Goal: Task Accomplishment & Management: Manage account settings

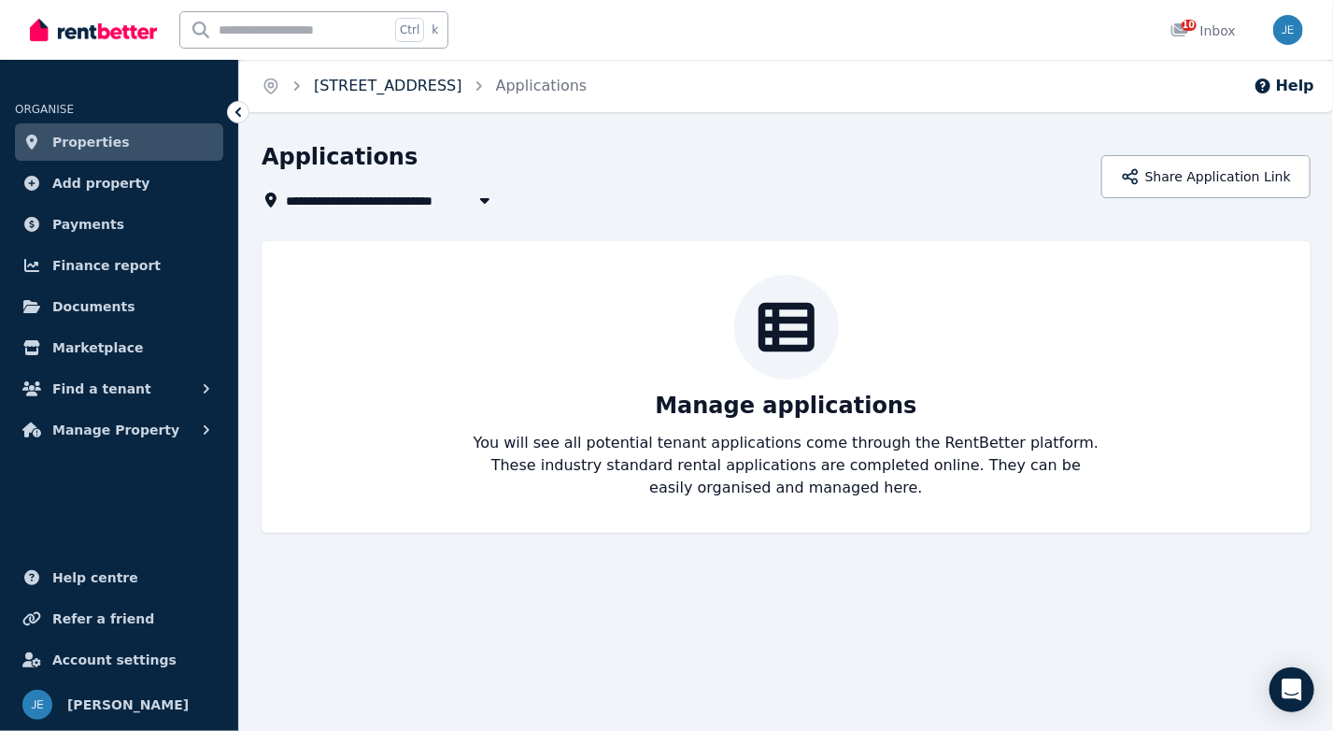
click at [449, 78] on link "[STREET_ADDRESS]" at bounding box center [388, 86] width 149 height 18
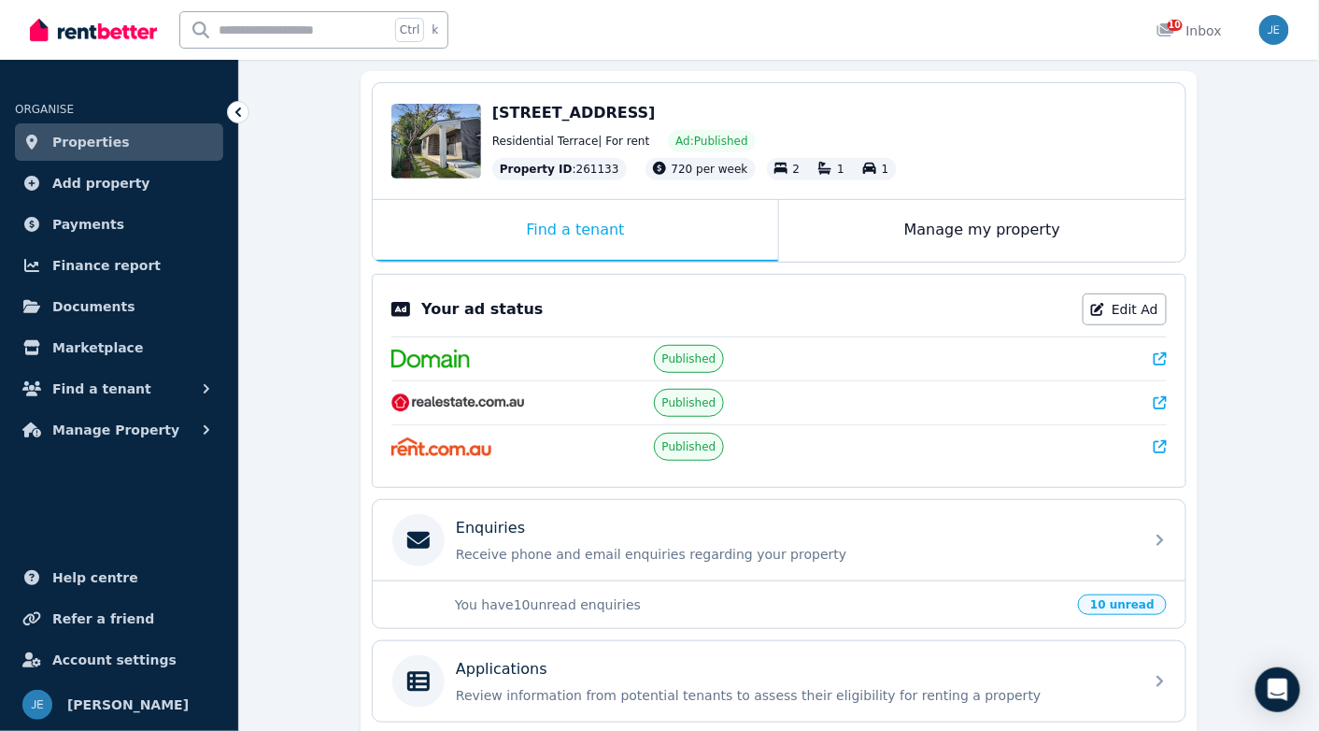
scroll to position [187, 0]
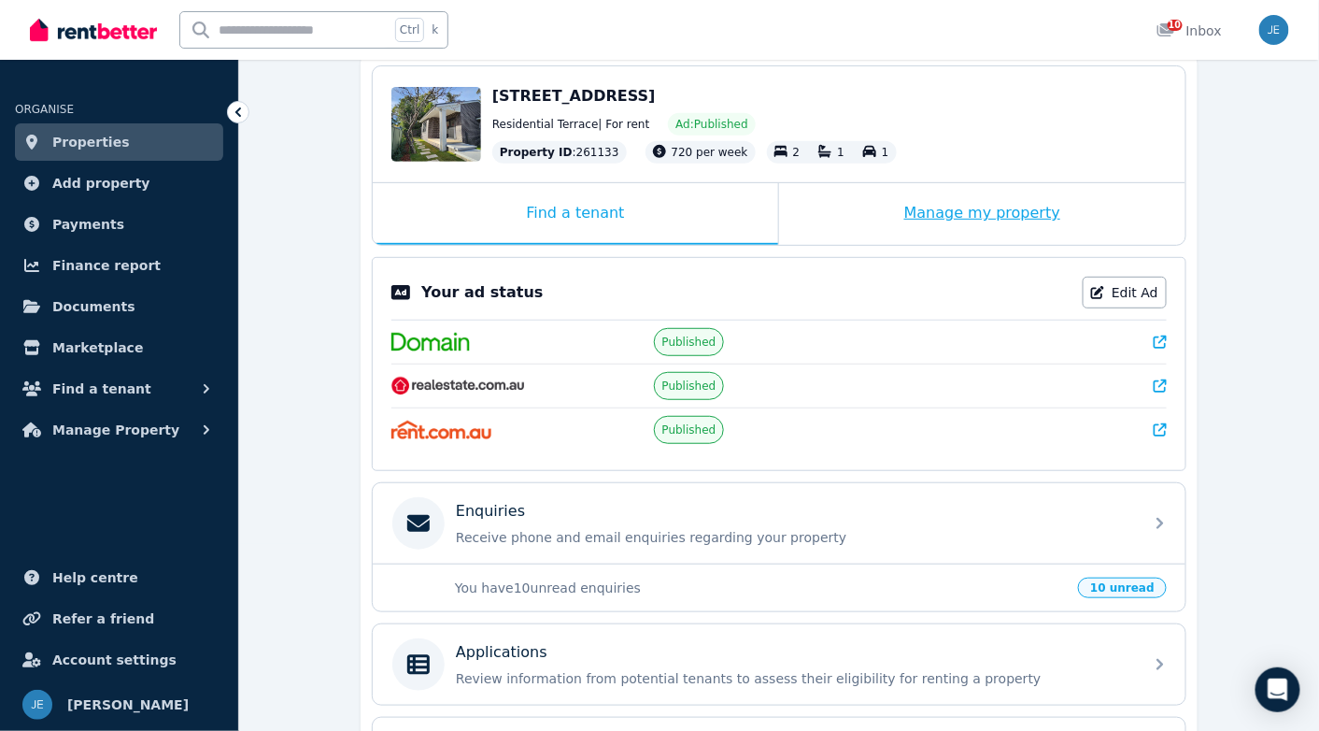
click at [935, 218] on div "Manage my property" at bounding box center [982, 214] width 406 height 62
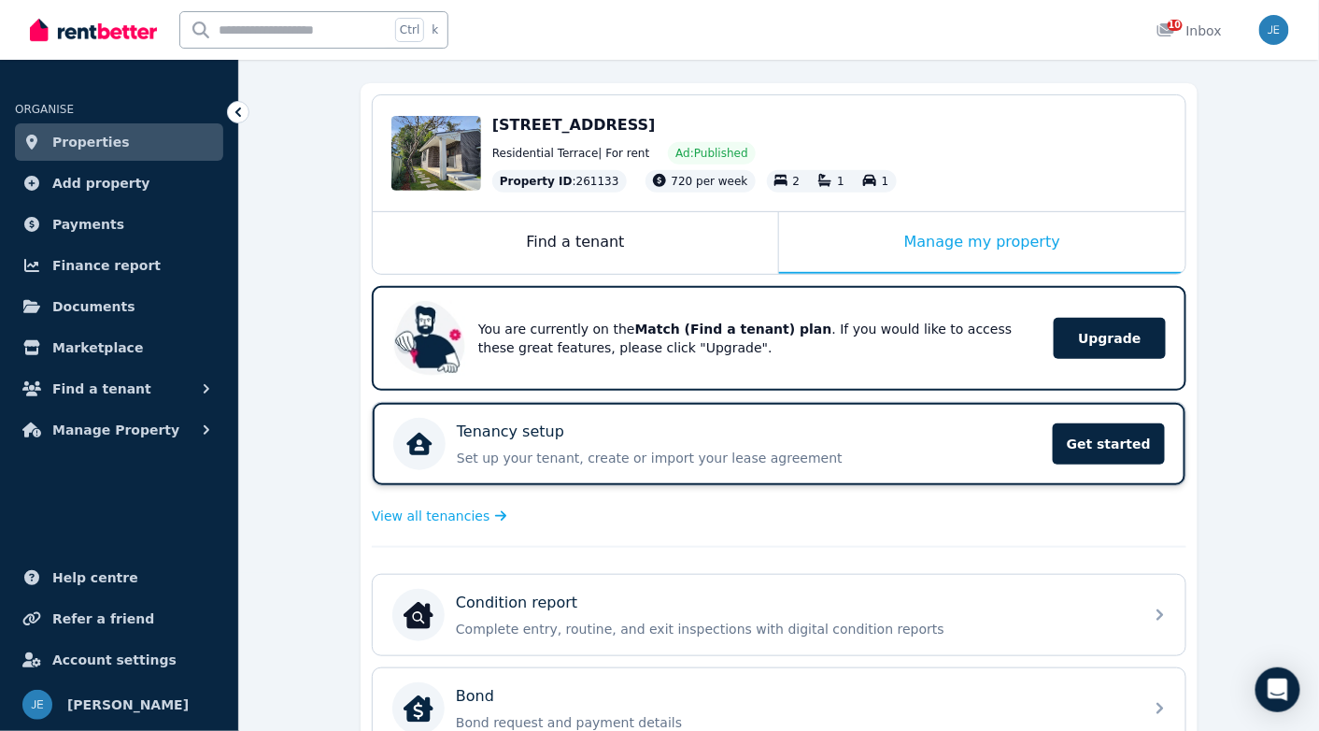
scroll to position [0, 0]
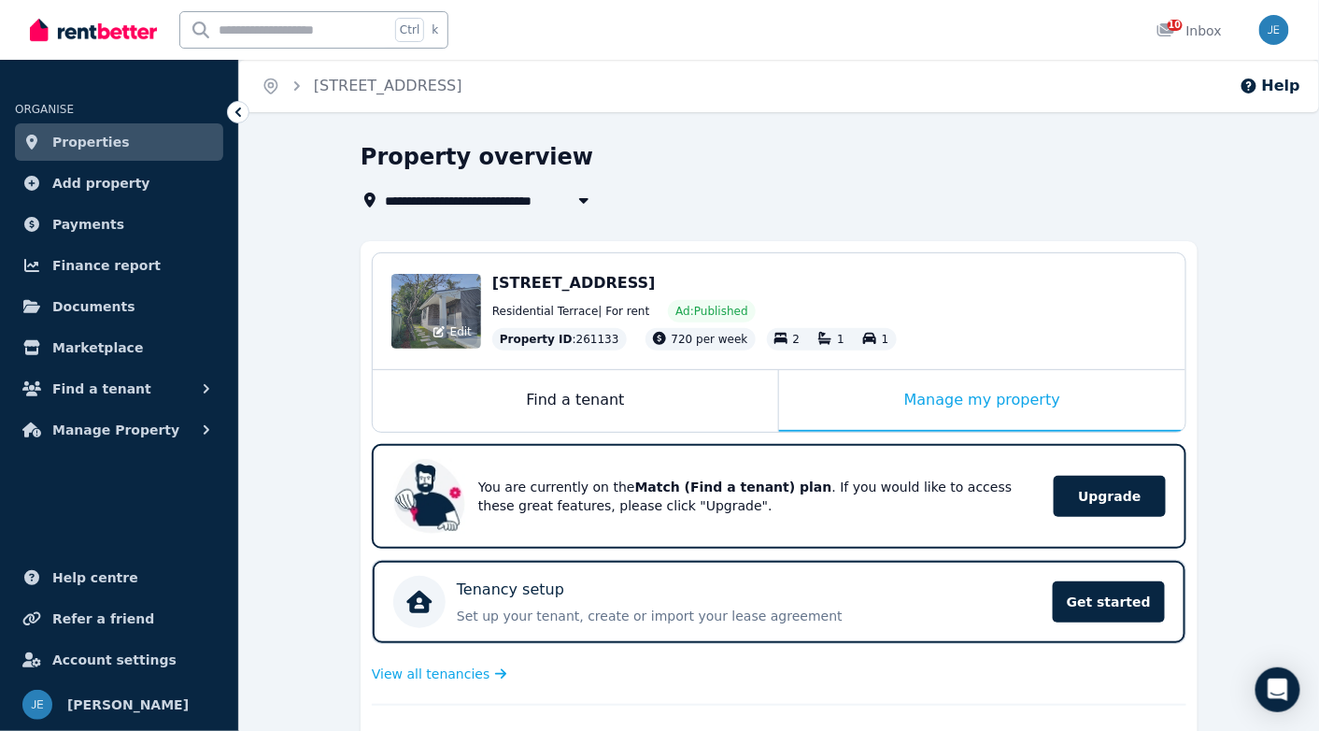
click at [430, 304] on div "Edit" at bounding box center [436, 311] width 90 height 75
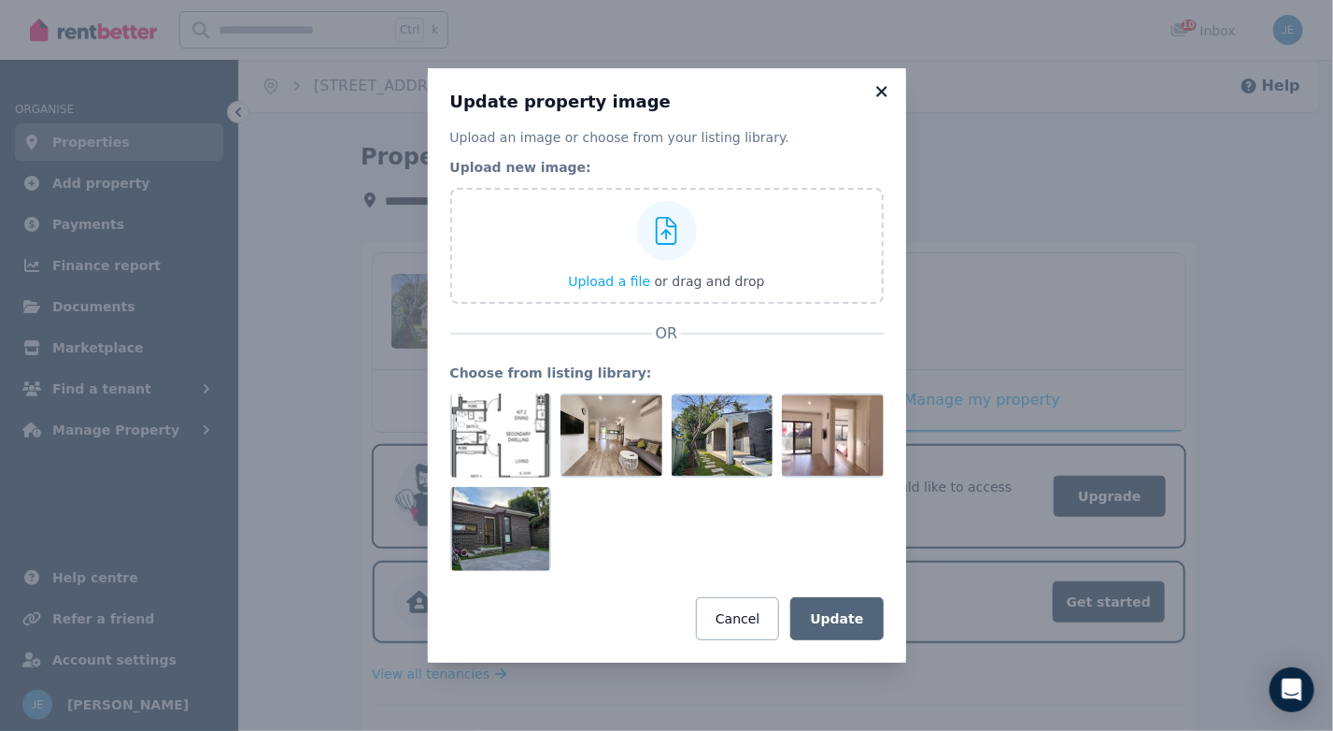
click at [880, 97] on icon at bounding box center [882, 91] width 19 height 17
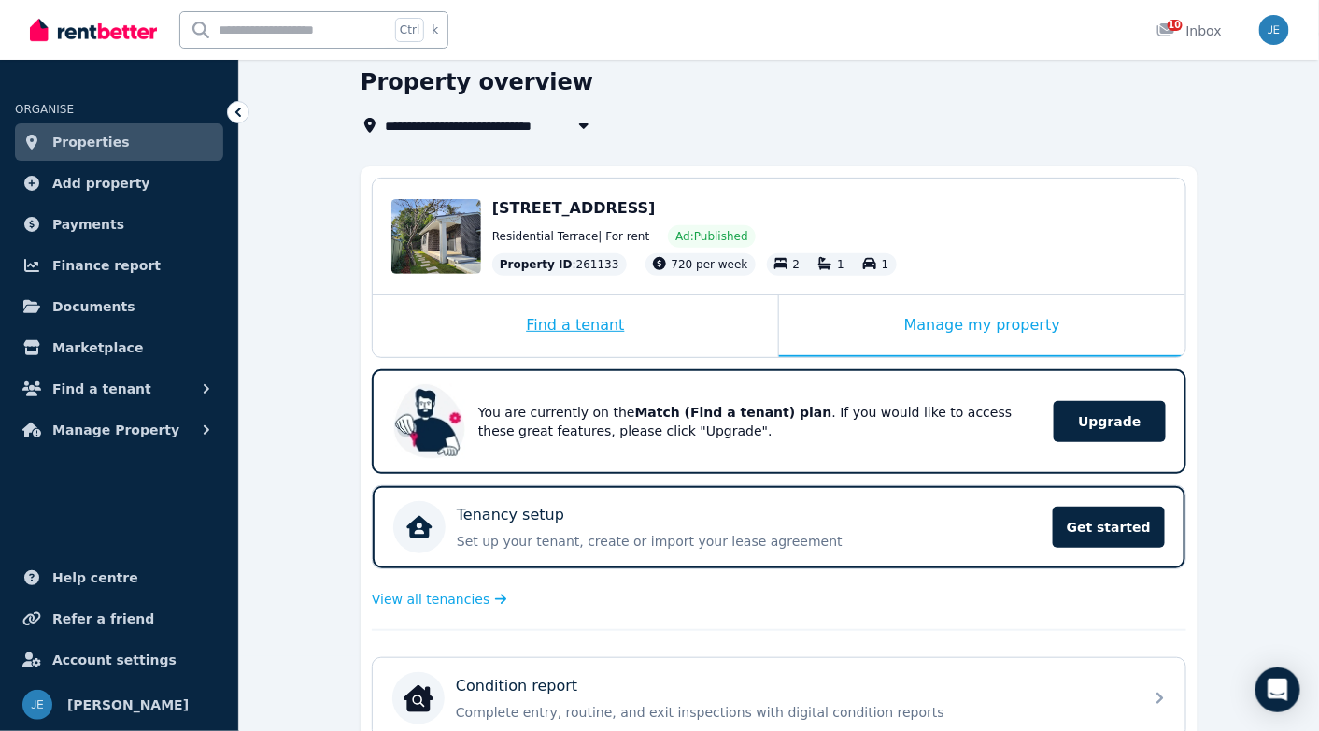
scroll to position [93, 0]
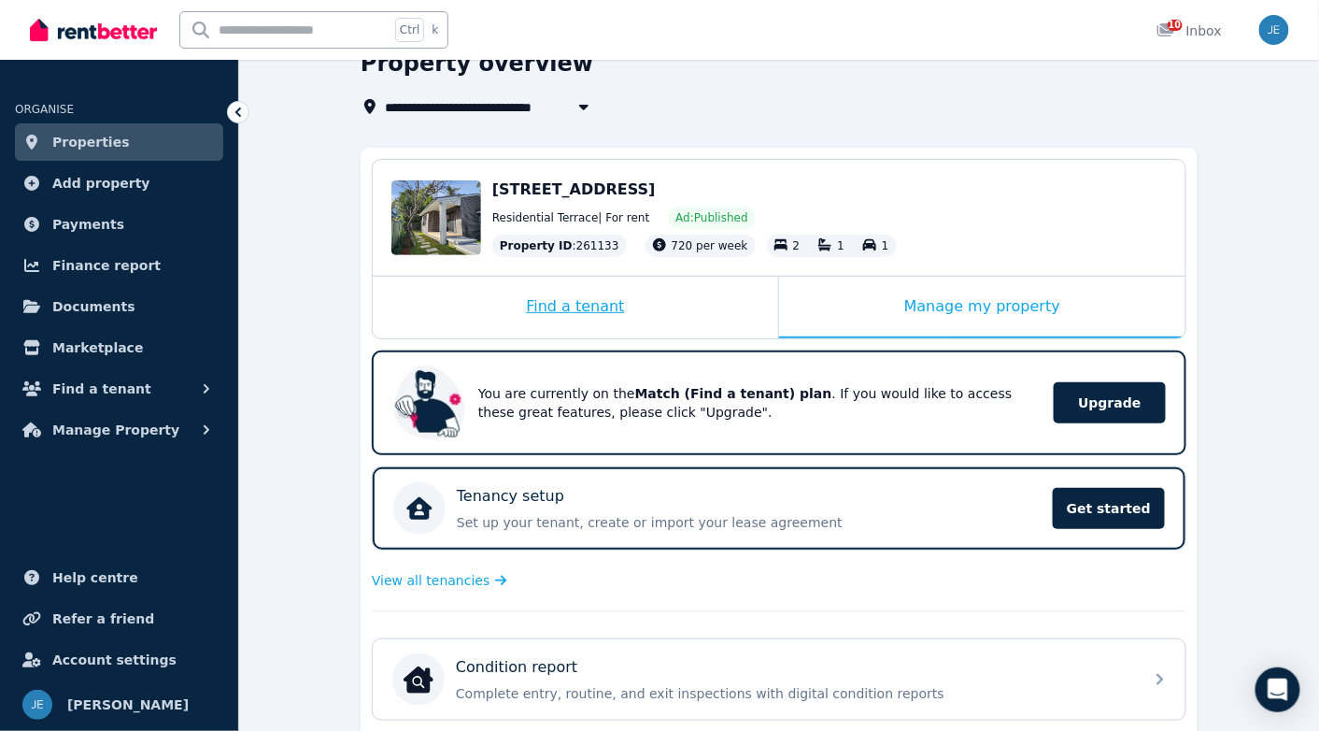
click at [618, 304] on div "Find a tenant" at bounding box center [575, 308] width 405 height 62
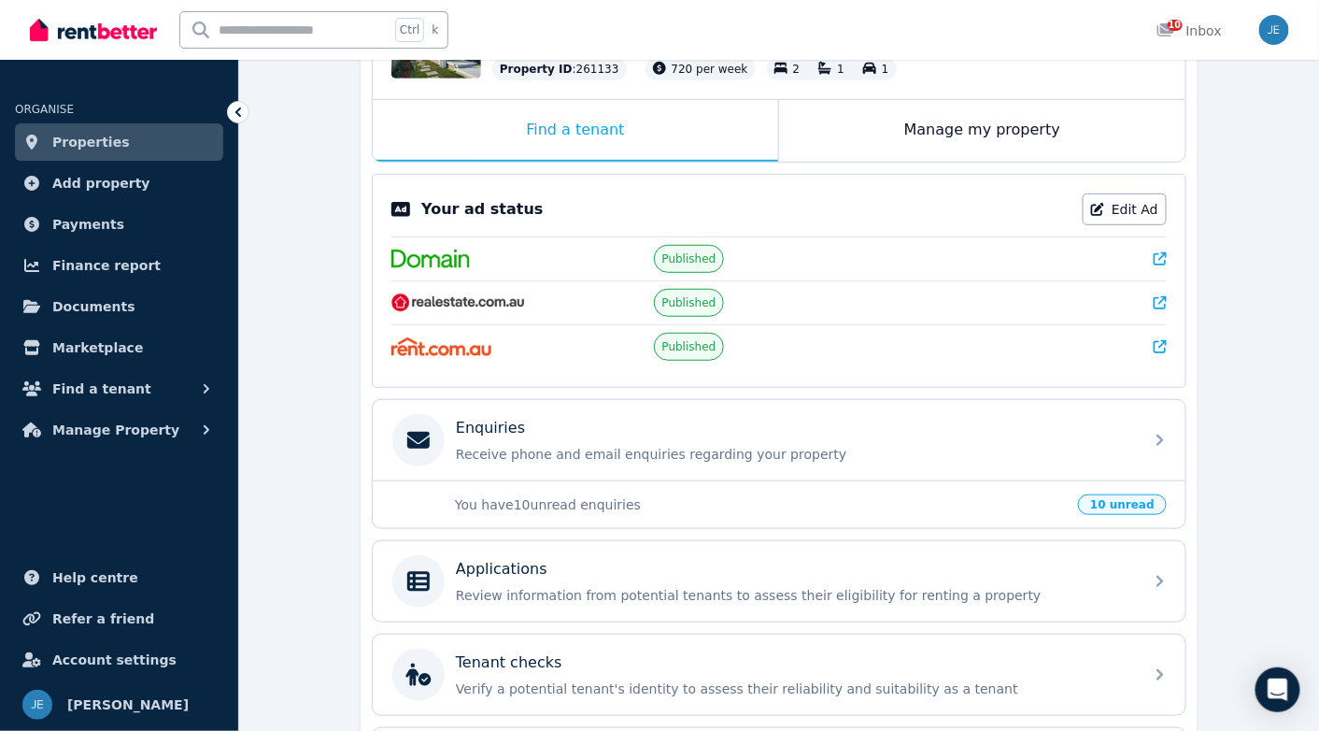
scroll to position [416, 0]
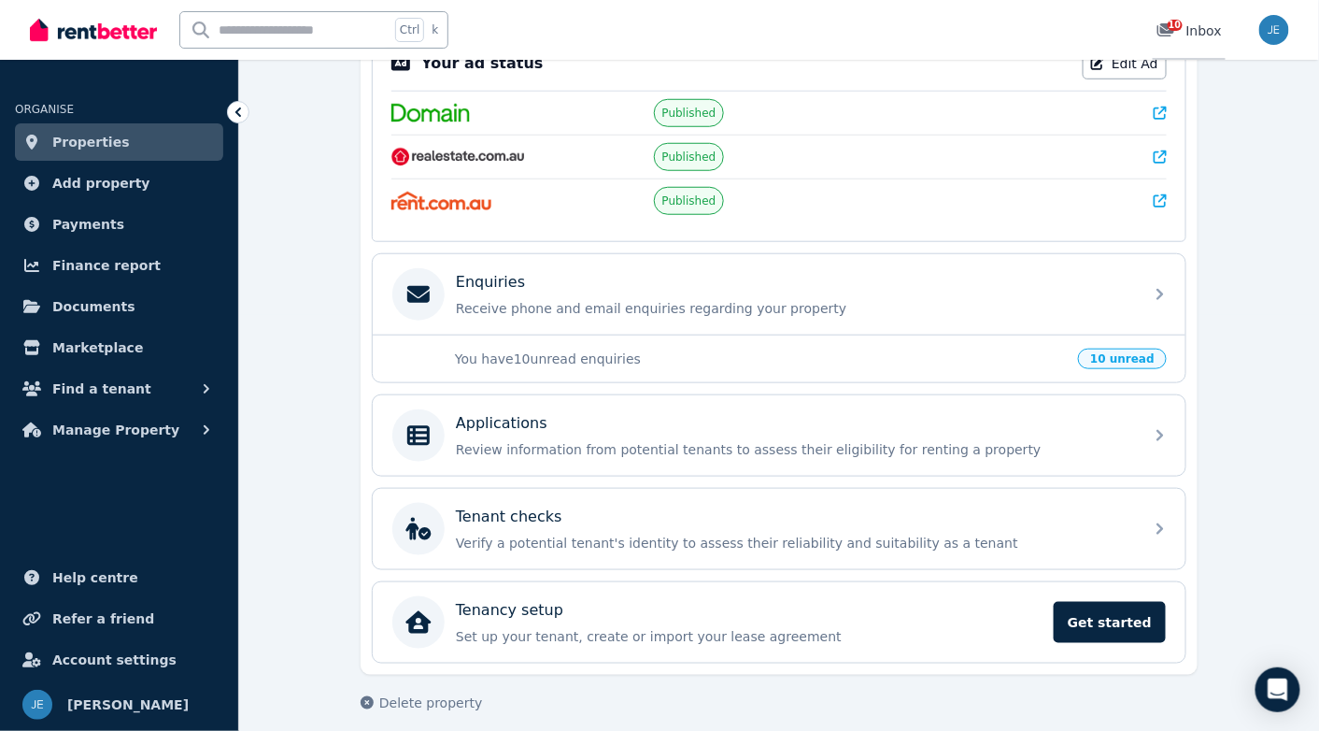
click at [1182, 26] on span "10" at bounding box center [1175, 25] width 15 height 11
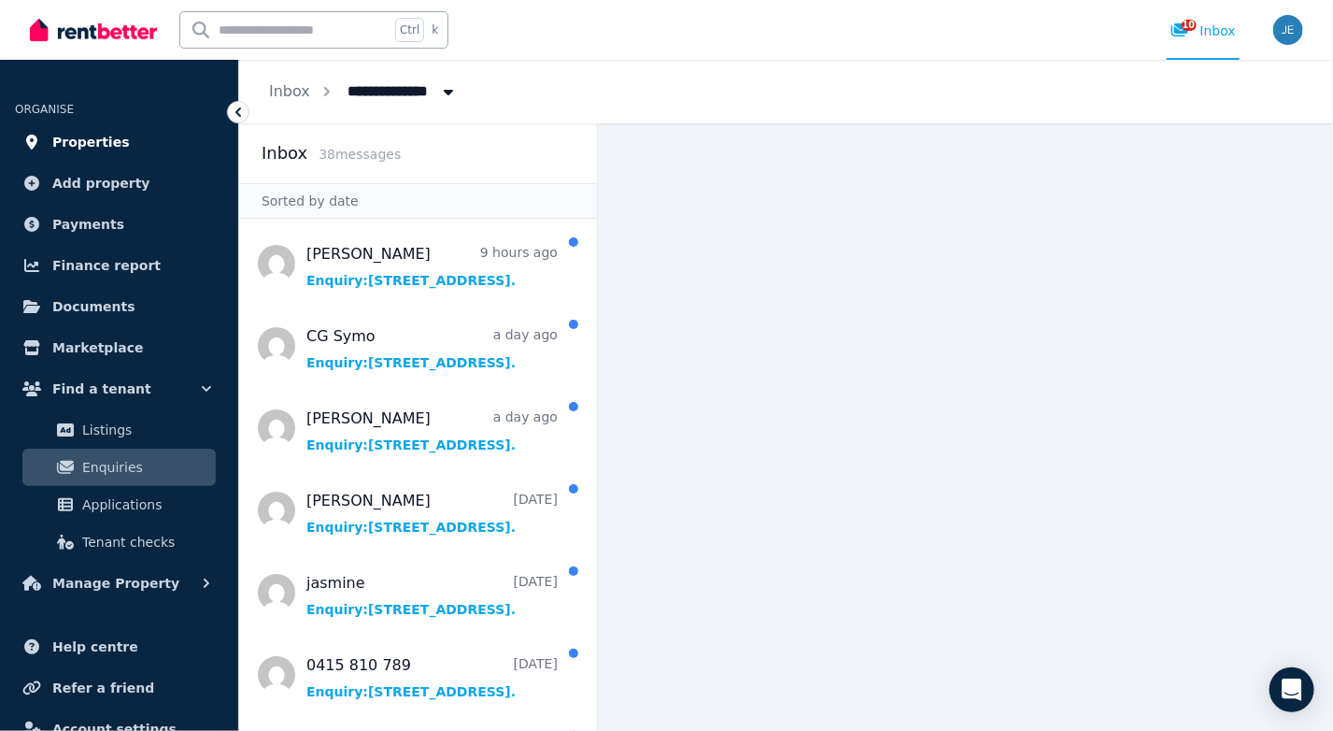
click at [96, 149] on span "Properties" at bounding box center [91, 142] width 78 height 22
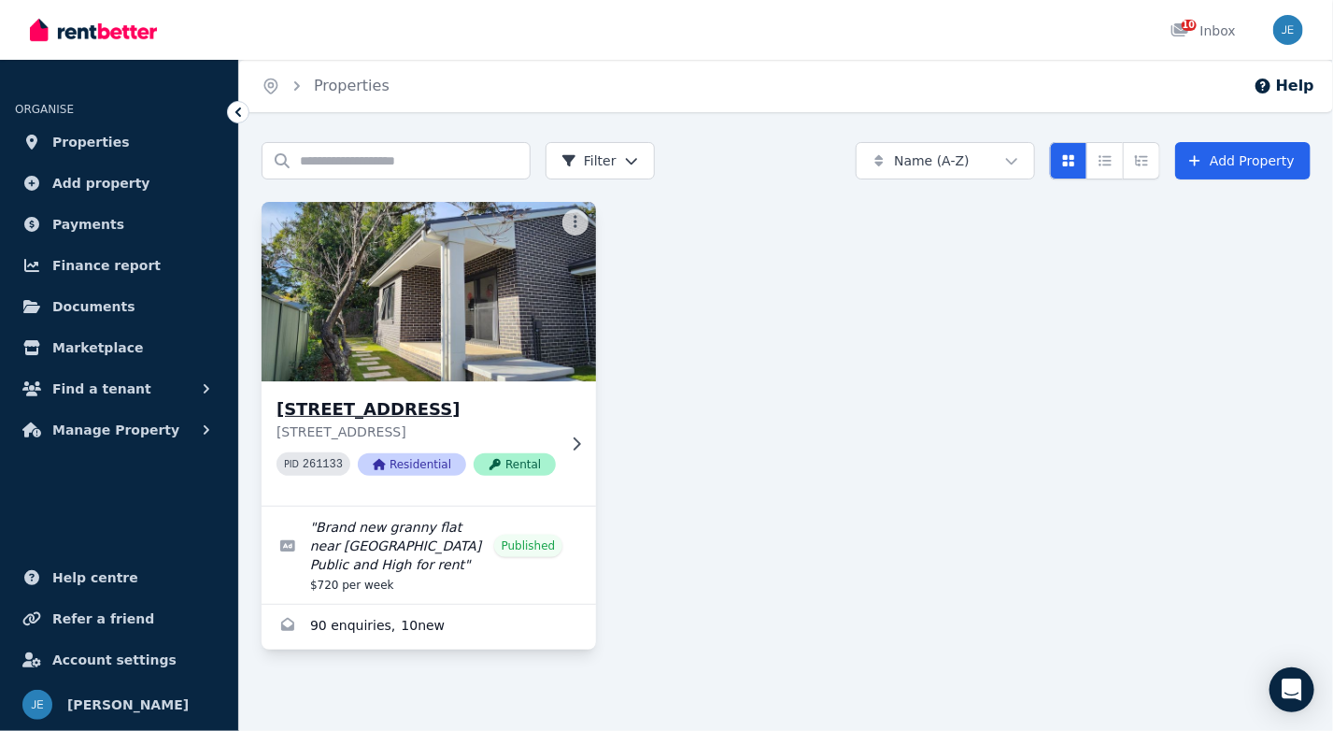
click at [485, 411] on h3 "[STREET_ADDRESS]" at bounding box center [416, 409] width 279 height 26
